Goal: Communication & Community: Participate in discussion

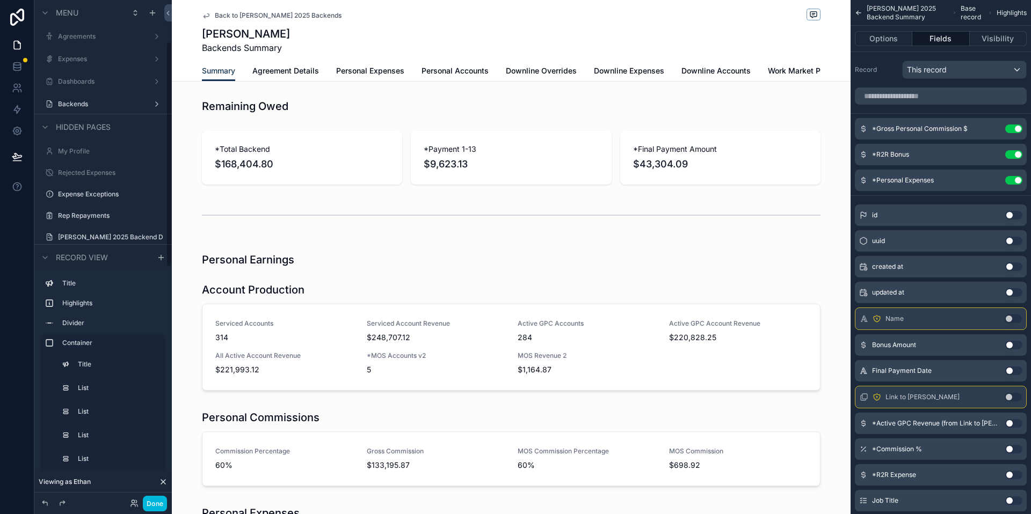
scroll to position [71, 0]
click at [161, 501] on button "Done" at bounding box center [155, 504] width 24 height 16
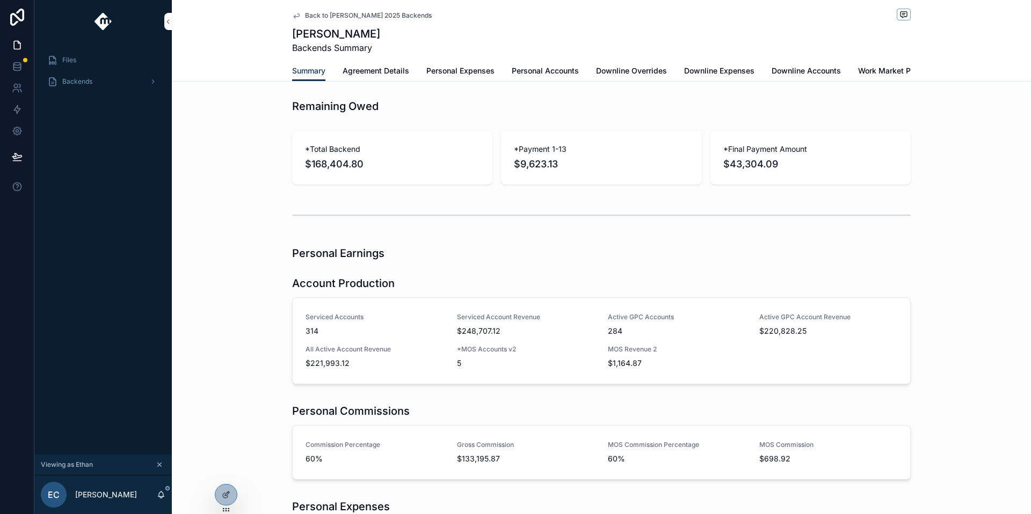
click at [0, 0] on div at bounding box center [0, 0] width 0 height 0
click at [0, 0] on icon at bounding box center [0, 0] width 0 height 0
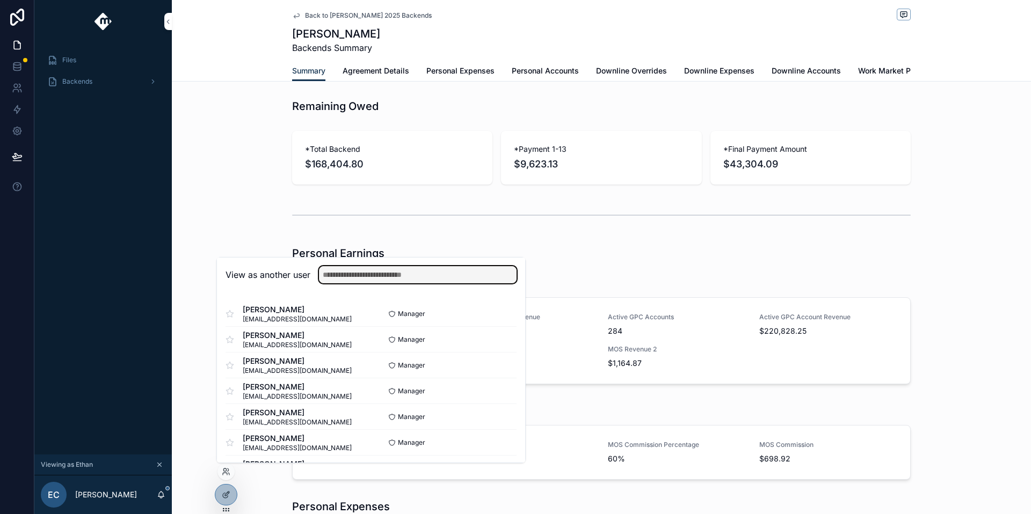
click at [371, 275] on input "text" at bounding box center [418, 274] width 198 height 17
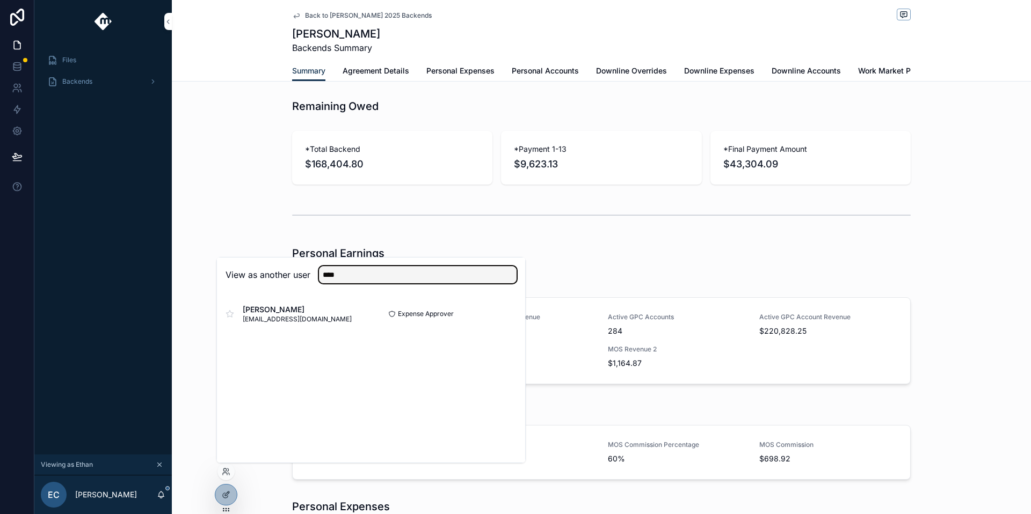
type input "****"
click at [0, 0] on button "Select" at bounding box center [0, 0] width 0 height 0
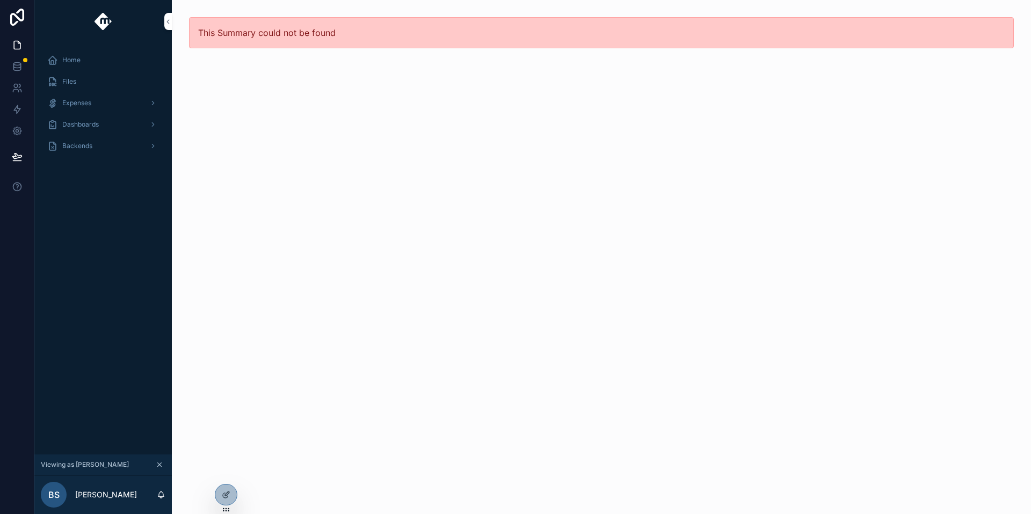
click at [109, 106] on div "Expenses" at bounding box center [103, 102] width 112 height 17
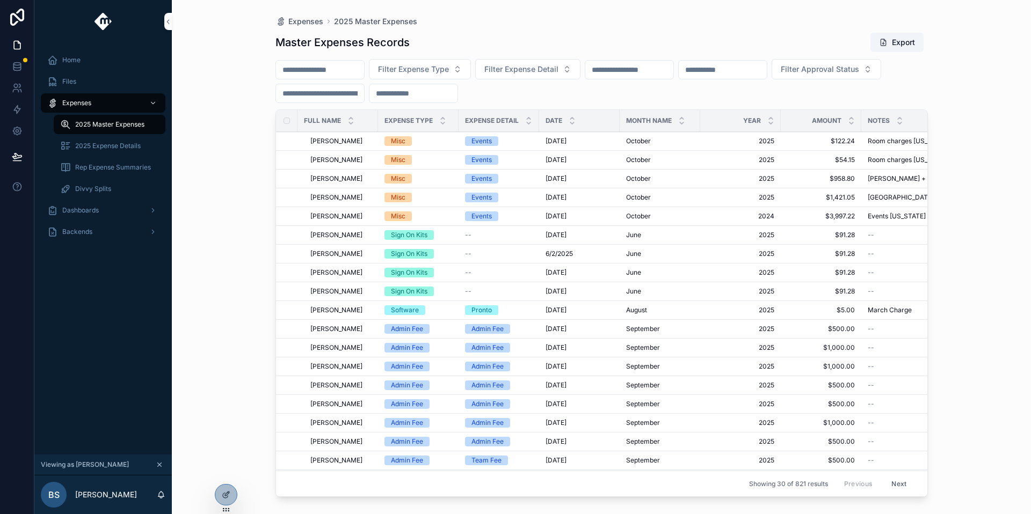
click at [449, 64] on span "Filter Expense Type" at bounding box center [413, 69] width 71 height 11
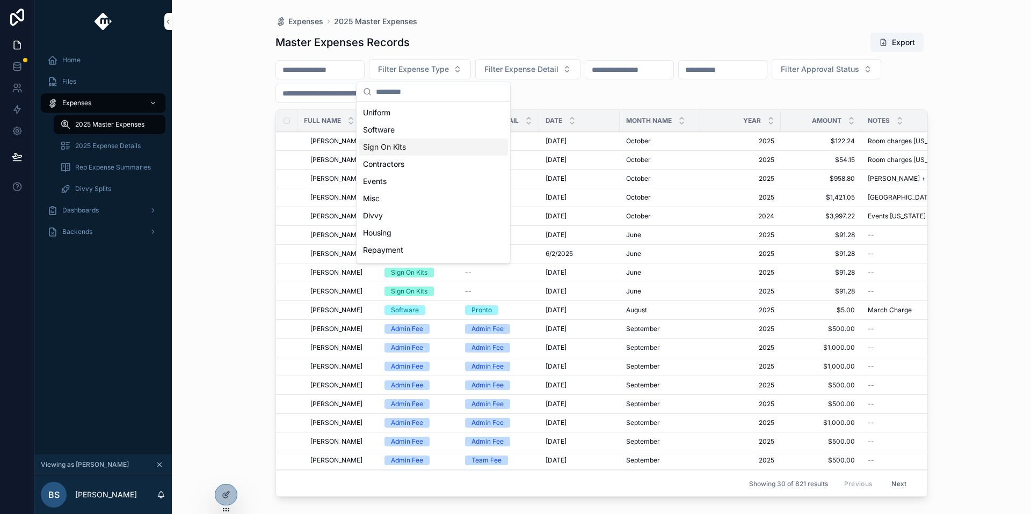
click at [422, 143] on div "Sign On Kits" at bounding box center [433, 146] width 149 height 17
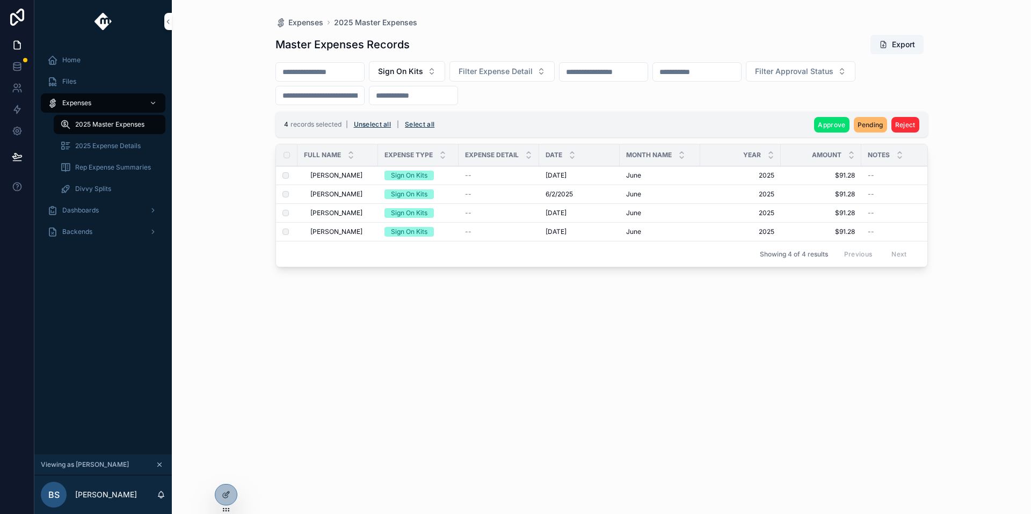
click at [445, 74] on button "Sign On Kits" at bounding box center [407, 71] width 76 height 20
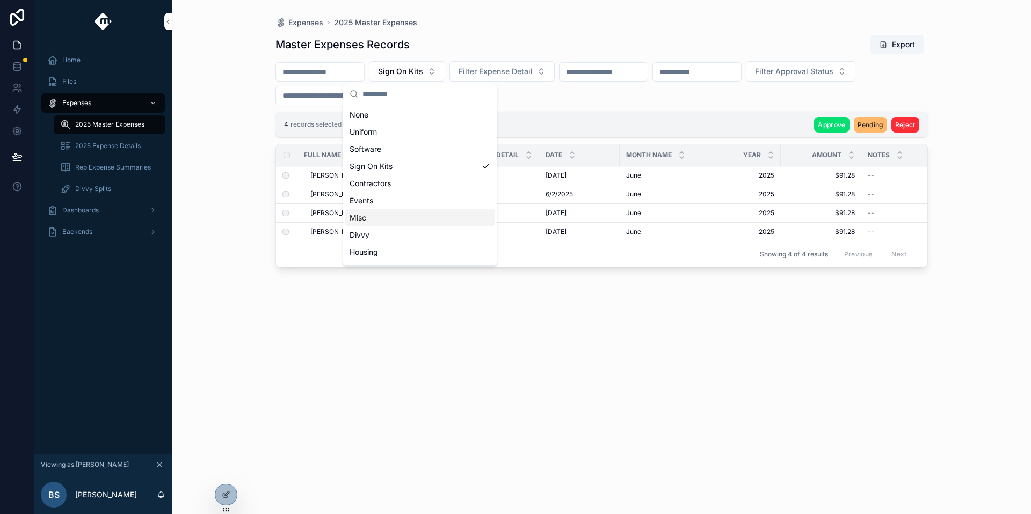
click at [410, 220] on div "Misc" at bounding box center [419, 217] width 149 height 17
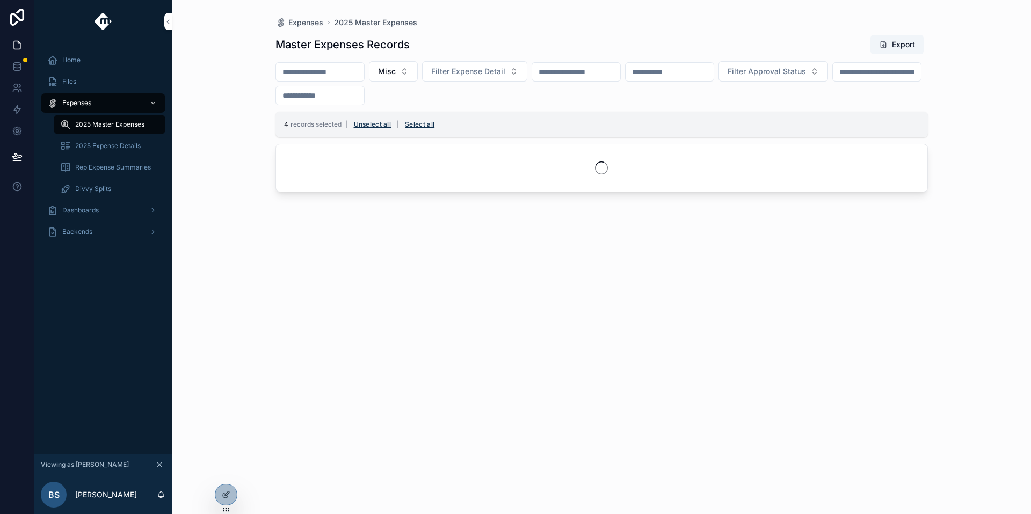
click at [0, 0] on icon at bounding box center [0, 0] width 0 height 0
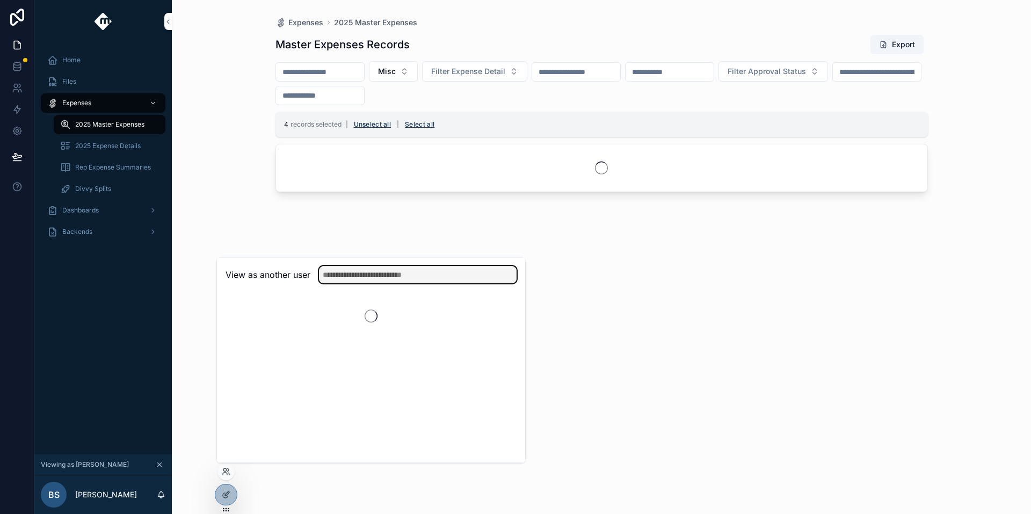
click at [346, 270] on input "text" at bounding box center [418, 274] width 198 height 17
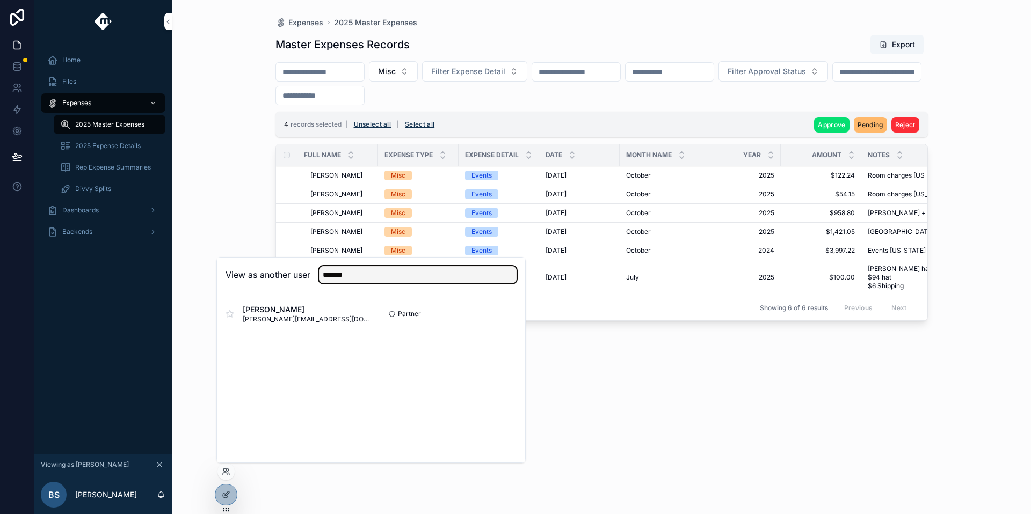
type input "******"
click at [0, 0] on button "Select" at bounding box center [0, 0] width 0 height 0
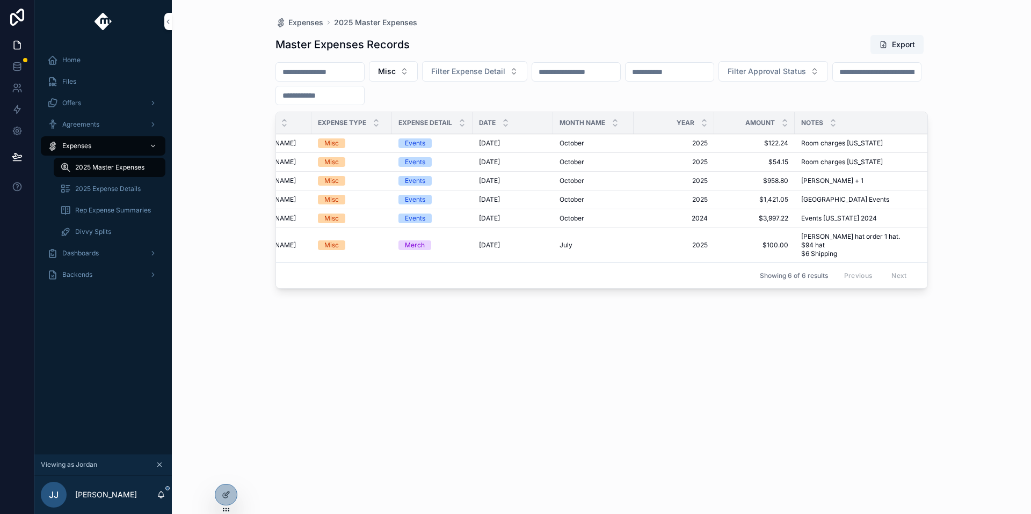
scroll to position [0, 181]
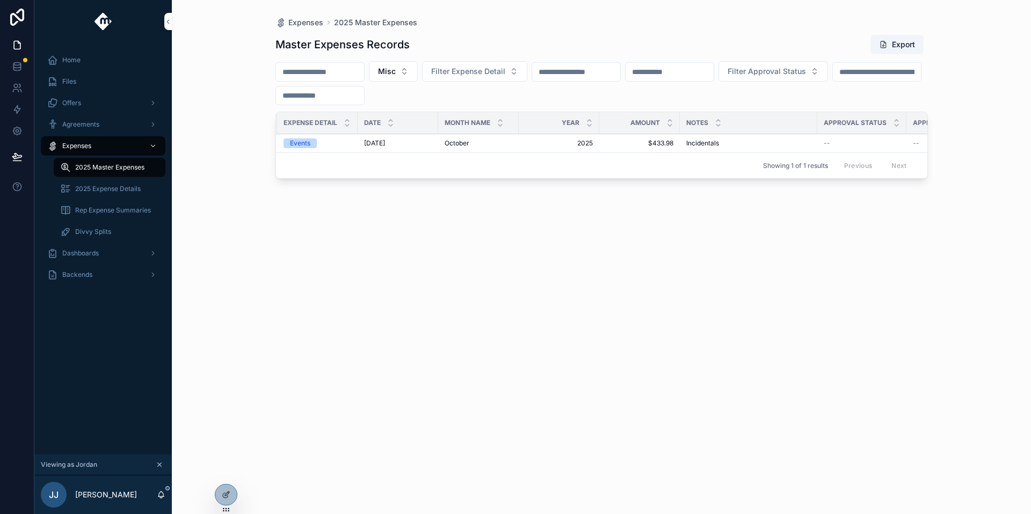
click at [571, 147] on span "2025" at bounding box center [559, 143] width 68 height 9
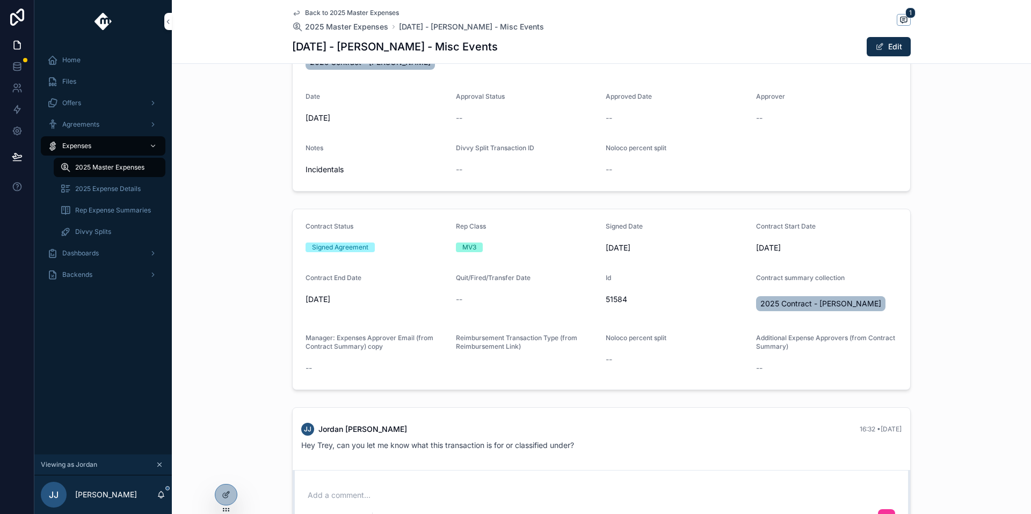
scroll to position [273, 0]
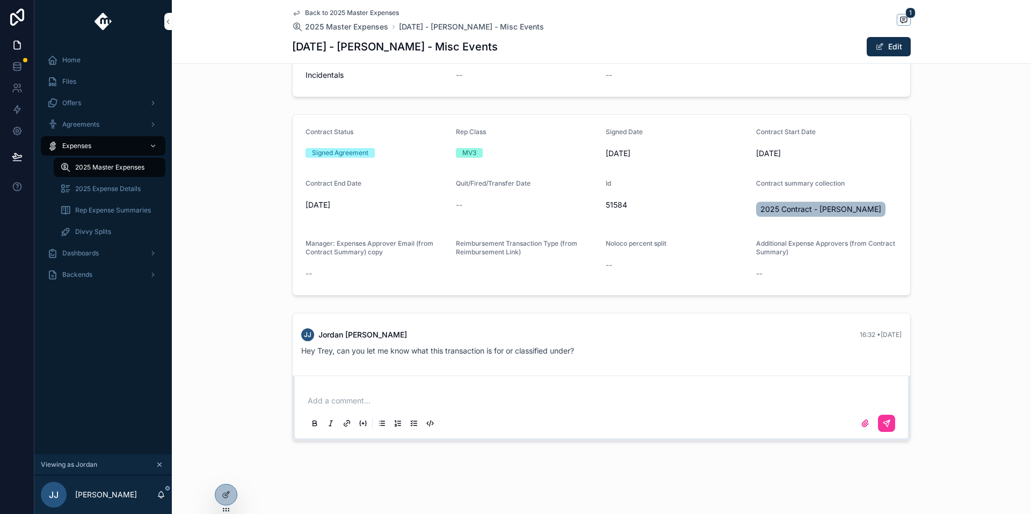
click at [464, 394] on div "Add a comment..." at bounding box center [600, 411] width 591 height 45
click at [443, 397] on p "scrollable content" at bounding box center [603, 401] width 591 height 11
click at [318, 400] on span "**********" at bounding box center [391, 401] width 167 height 8
click at [579, 405] on p "**********" at bounding box center [603, 401] width 591 height 11
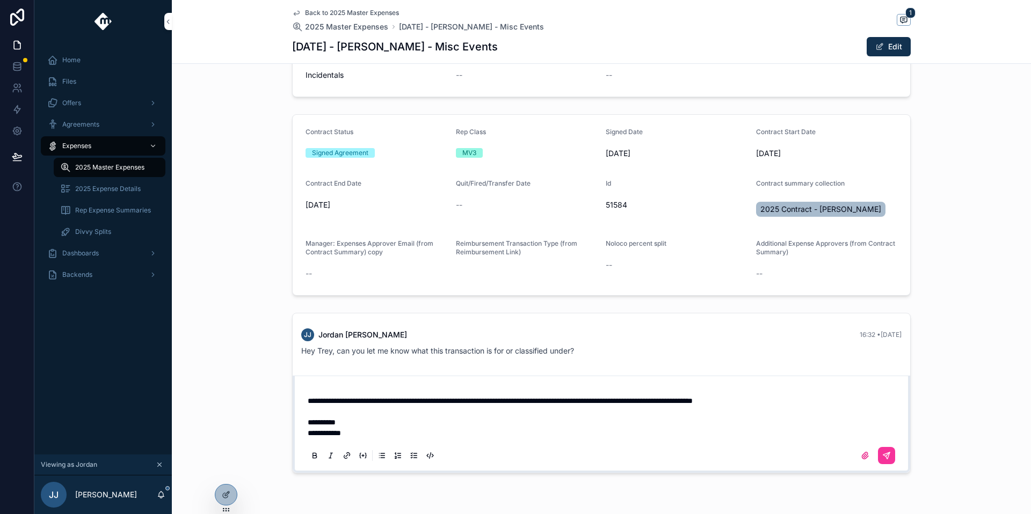
click at [882, 451] on icon "scrollable content" at bounding box center [886, 455] width 9 height 9
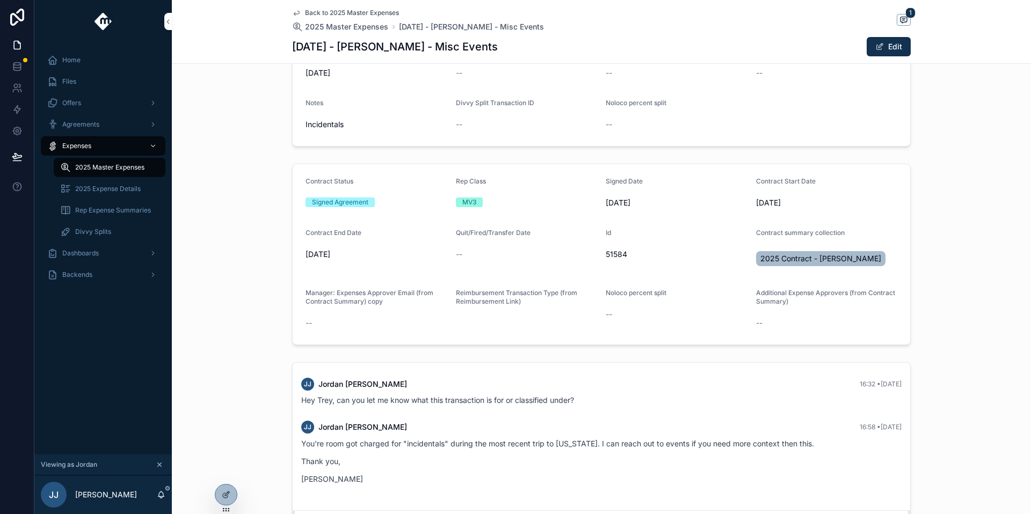
scroll to position [0, 0]
